Goal: Information Seeking & Learning: Check status

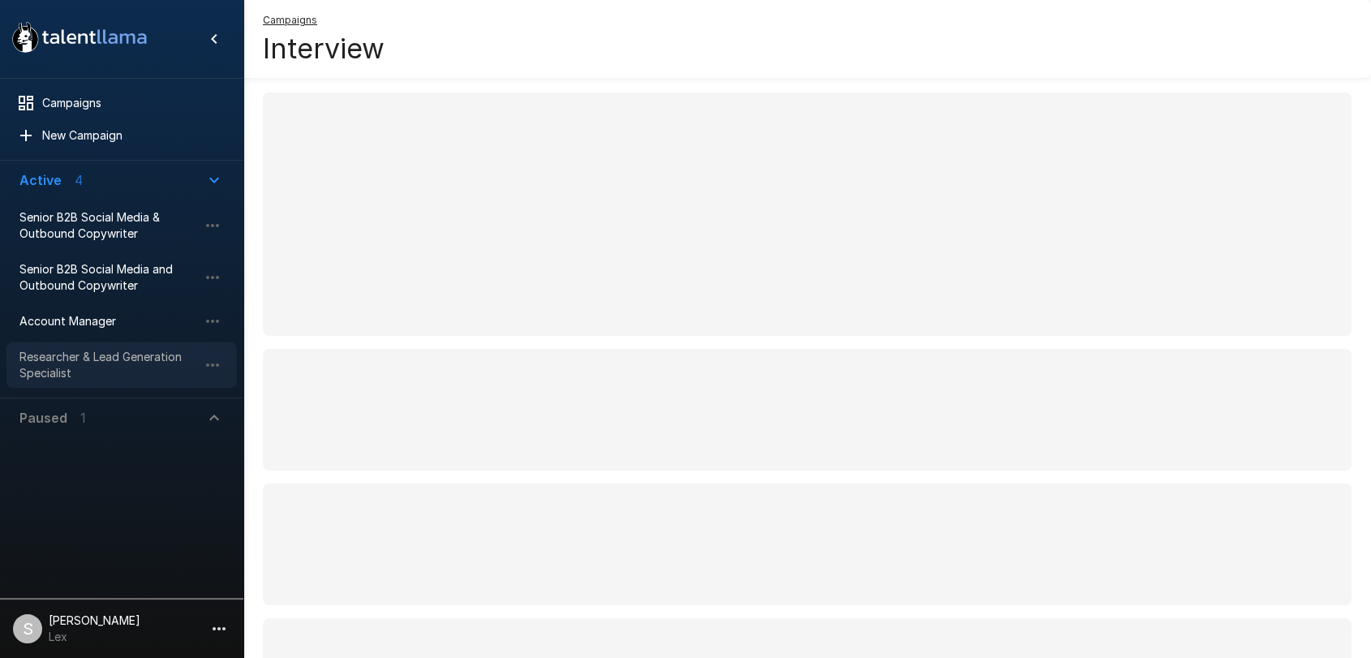
click at [67, 353] on span "Researcher & Lead Generation Specialist" at bounding box center [108, 365] width 178 height 32
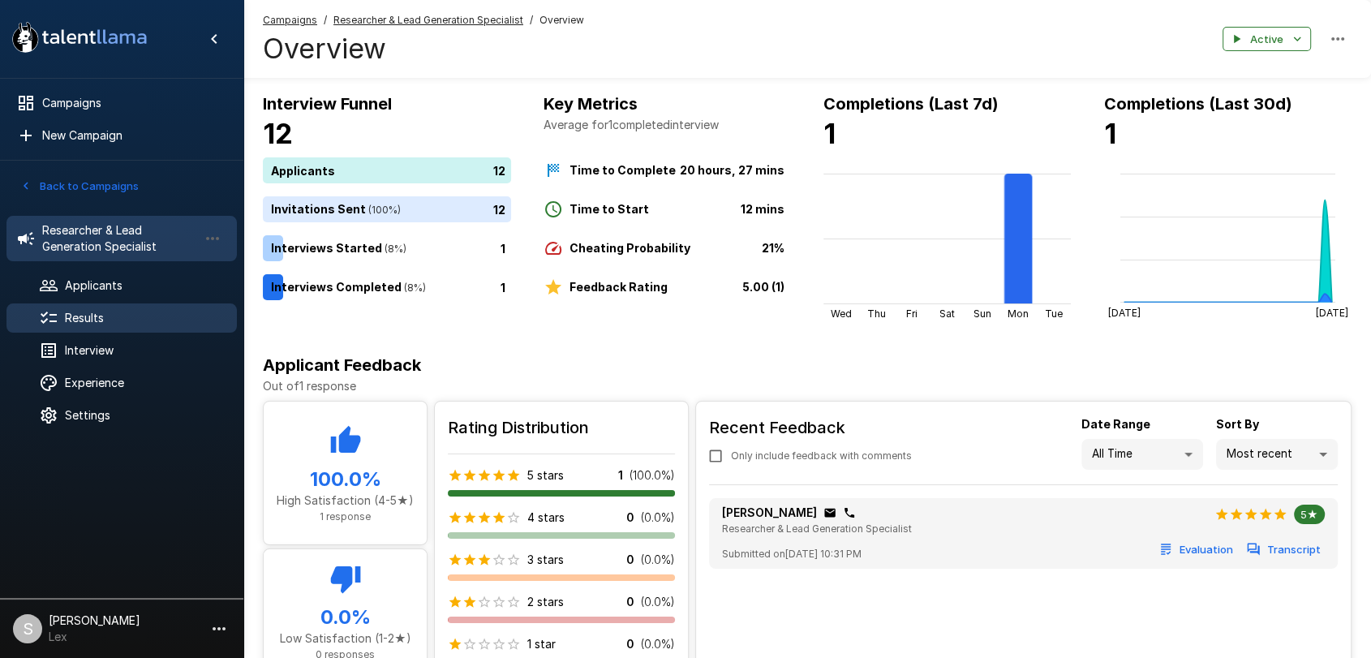
click at [112, 315] on span "Results" at bounding box center [144, 318] width 159 height 16
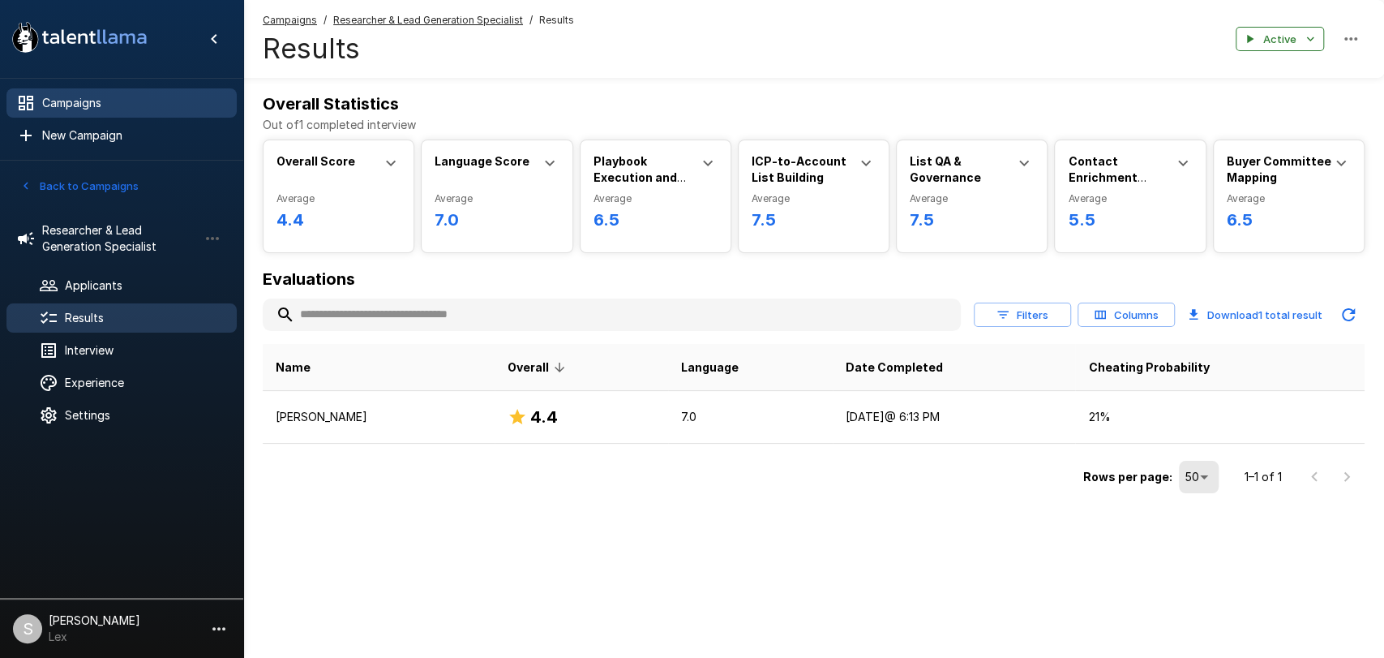
click at [70, 110] on span "Campaigns" at bounding box center [133, 103] width 182 height 16
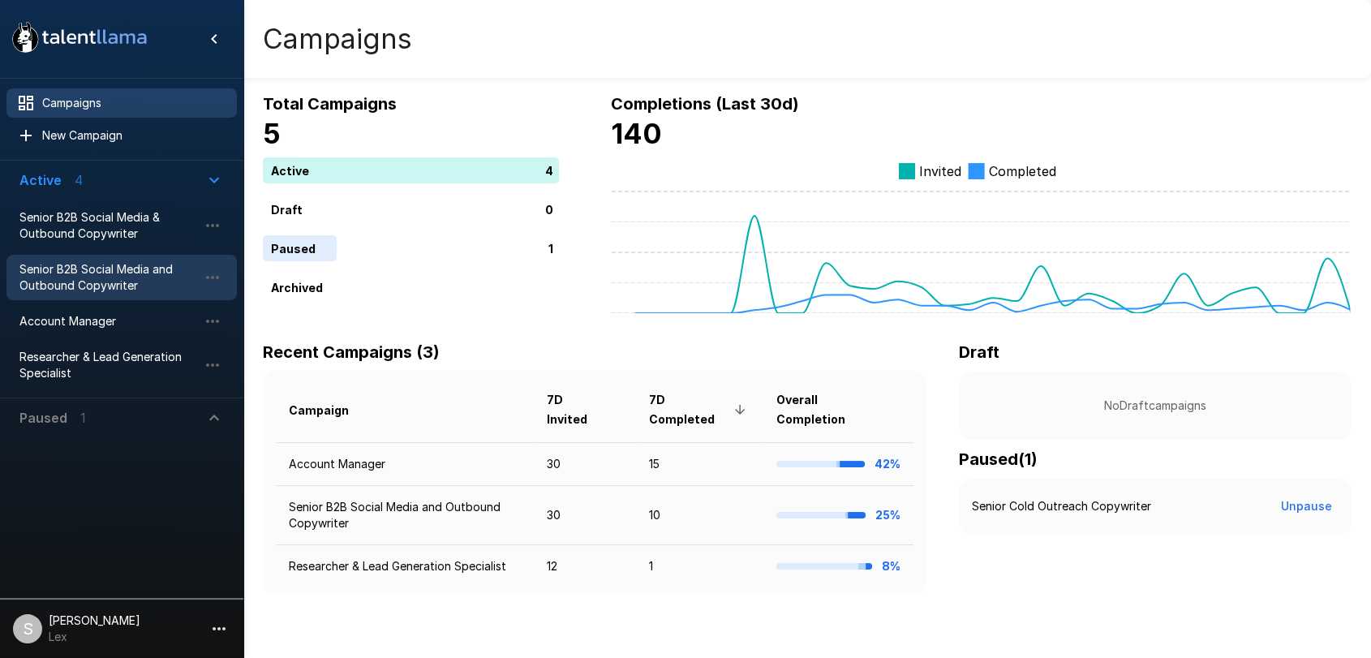
click at [114, 280] on span "Senior B2B Social Media and Outbound Copywriter" at bounding box center [108, 277] width 178 height 32
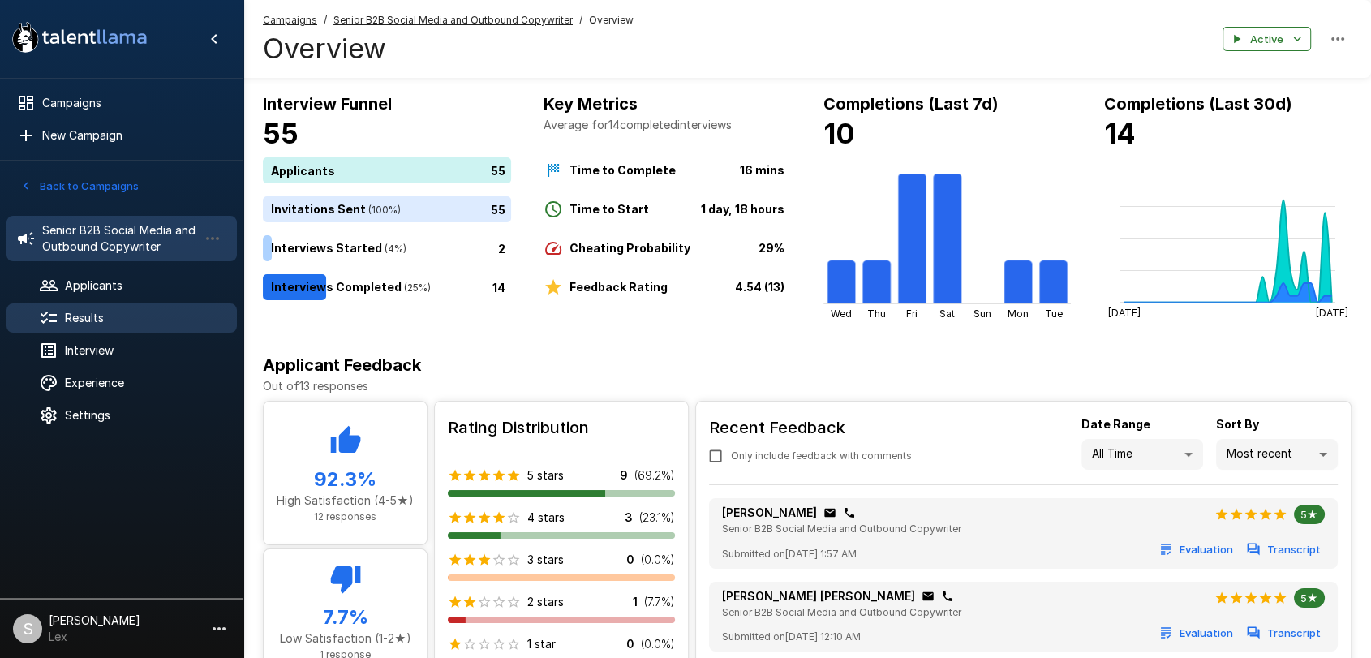
click at [101, 310] on span "Results" at bounding box center [144, 318] width 159 height 16
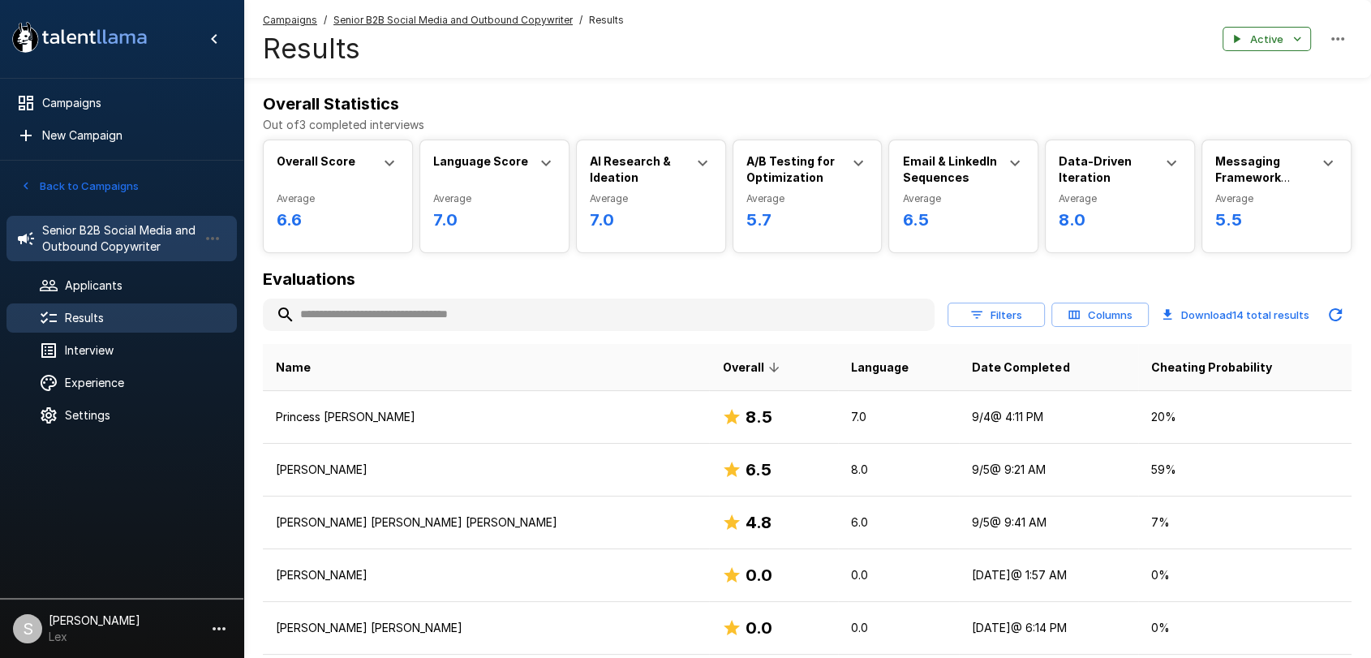
click at [113, 240] on span "Senior B2B Social Media and Outbound Copywriter" at bounding box center [120, 238] width 156 height 32
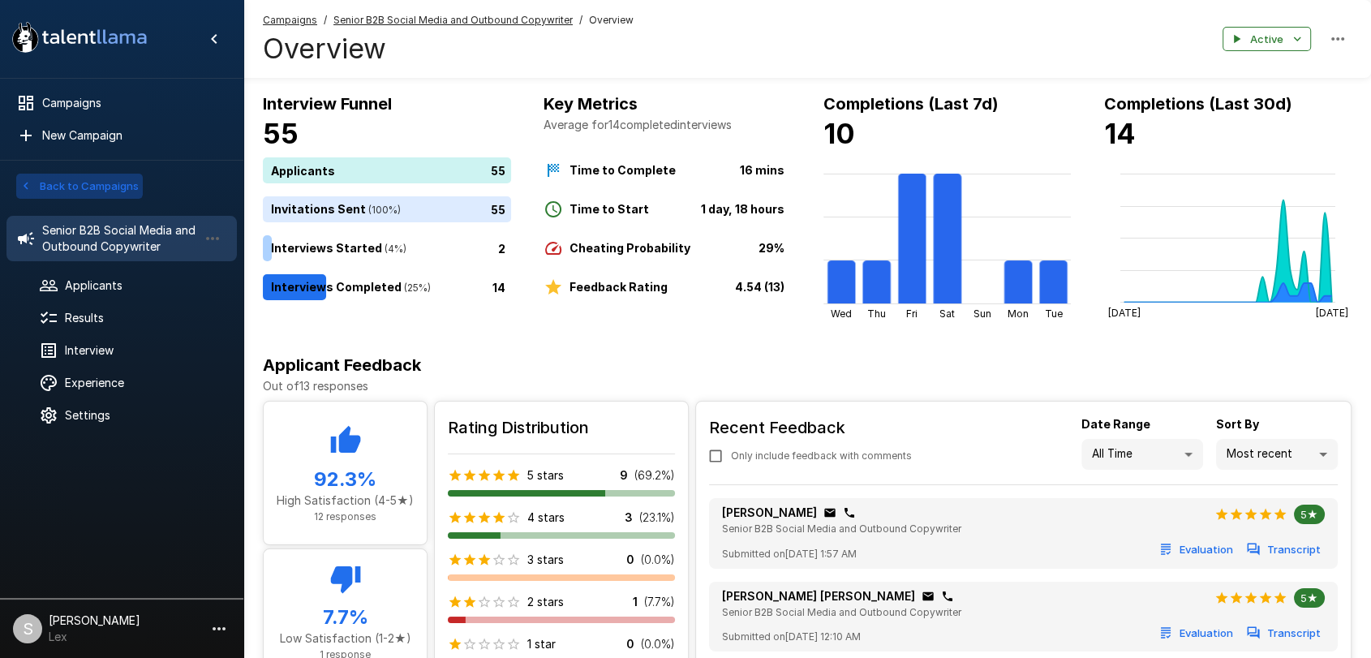
click at [68, 179] on button "Back to Campaigns" at bounding box center [79, 186] width 127 height 25
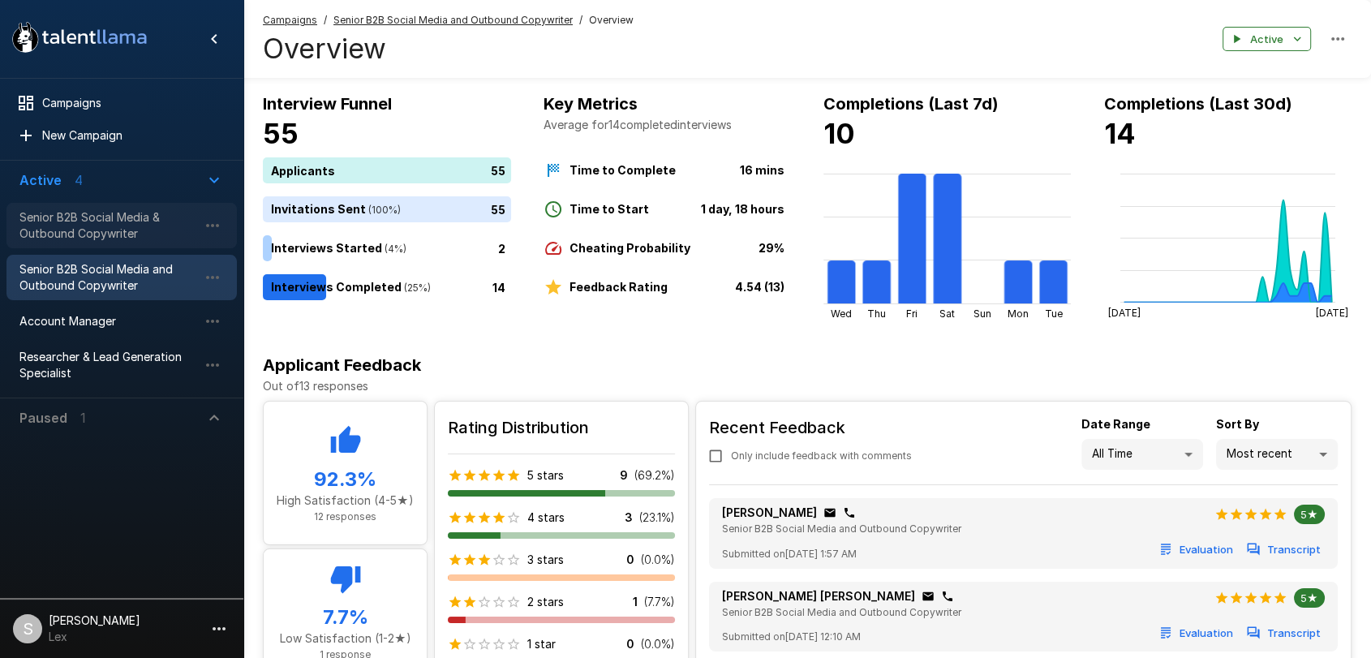
click at [63, 224] on span "Senior B2B Social Media & Outbound Copywriter" at bounding box center [108, 225] width 178 height 32
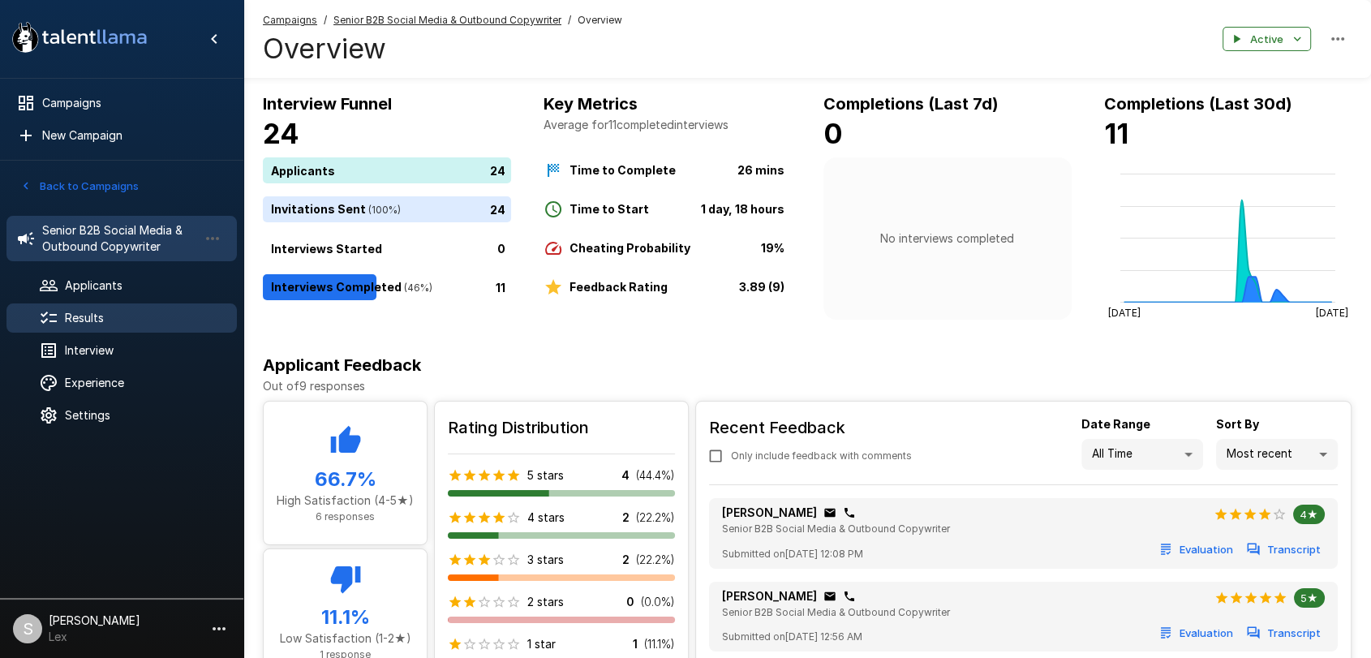
click at [71, 310] on span "Results" at bounding box center [144, 318] width 159 height 16
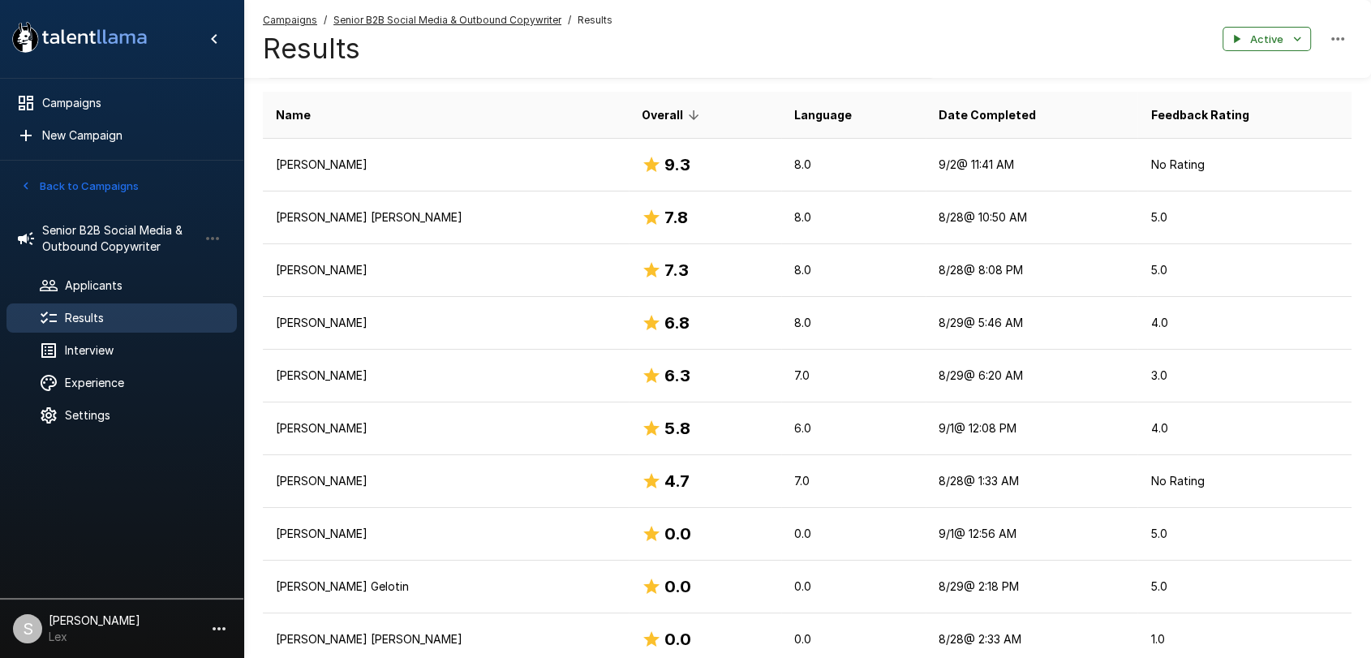
scroll to position [245, 0]
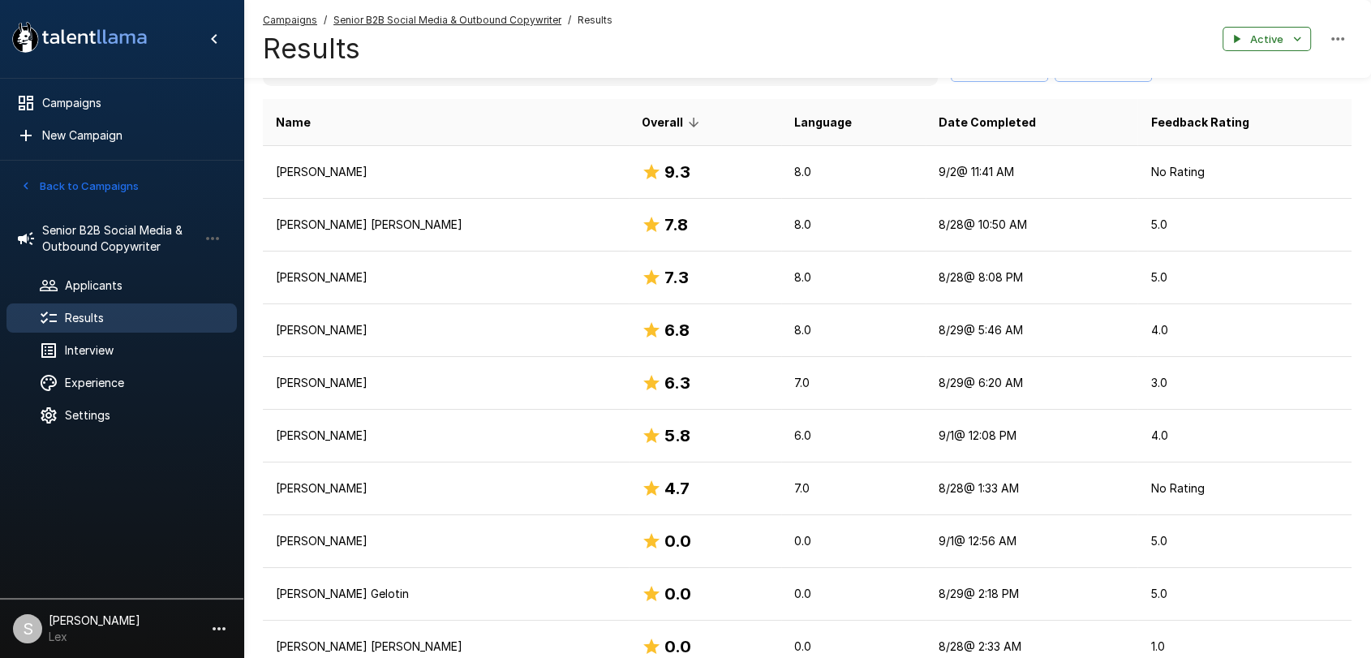
click at [43, 181] on button "Back to Campaigns" at bounding box center [79, 186] width 127 height 25
